Goal: Task Accomplishment & Management: Complete application form

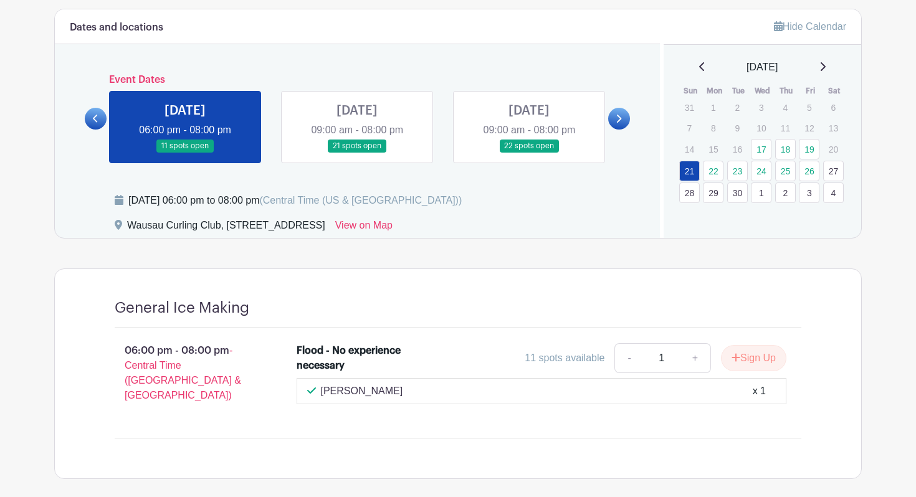
scroll to position [340, 0]
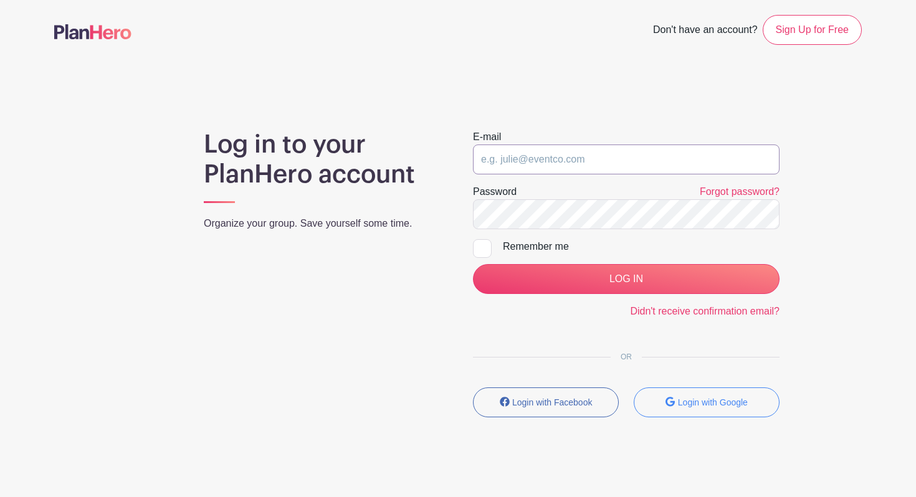
click at [575, 167] on input "email" at bounding box center [626, 160] width 307 height 30
type input "[PERSON_NAME][EMAIL_ADDRESS][DOMAIN_NAME]"
click at [473, 264] on input "LOG IN" at bounding box center [626, 279] width 307 height 30
